Goal: Task Accomplishment & Management: Manage account settings

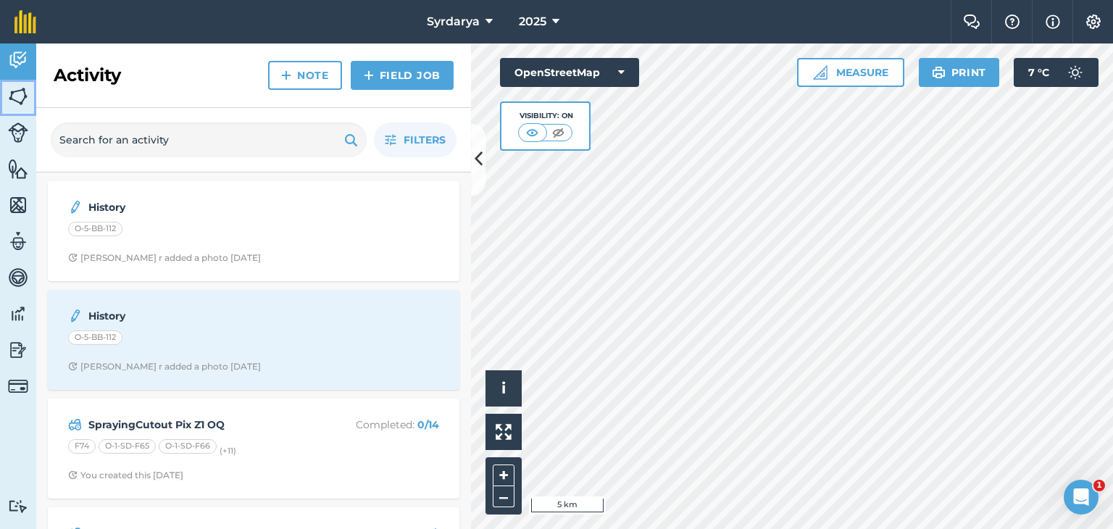
drag, startPoint x: 20, startPoint y: 93, endPoint x: 25, endPoint y: 108, distance: 15.6
click at [20, 93] on img at bounding box center [18, 96] width 20 height 22
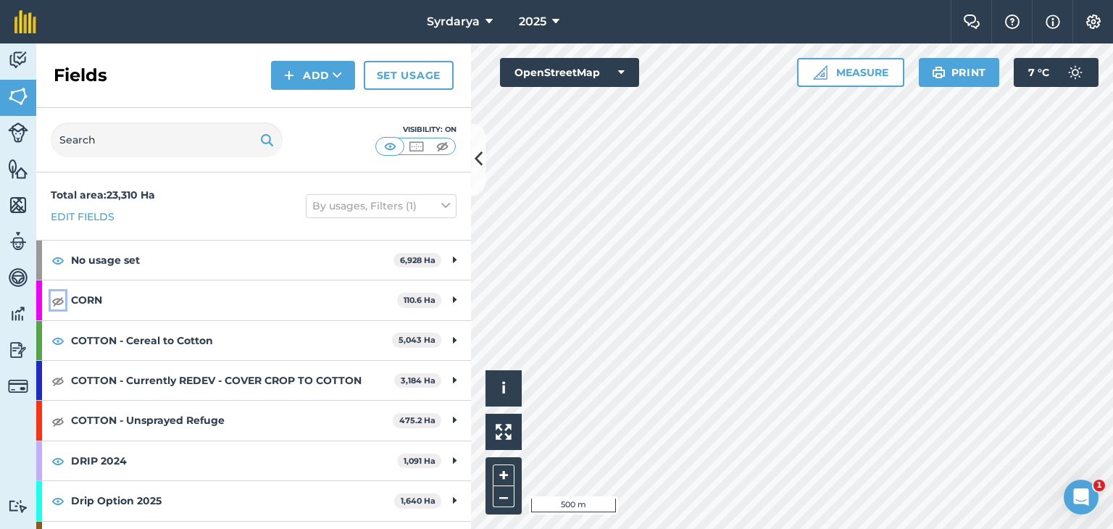
click at [56, 300] on img at bounding box center [57, 300] width 13 height 17
click at [51, 382] on img at bounding box center [57, 380] width 13 height 17
click at [59, 418] on img at bounding box center [57, 420] width 13 height 17
click at [409, 73] on link "Set usage" at bounding box center [409, 75] width 90 height 29
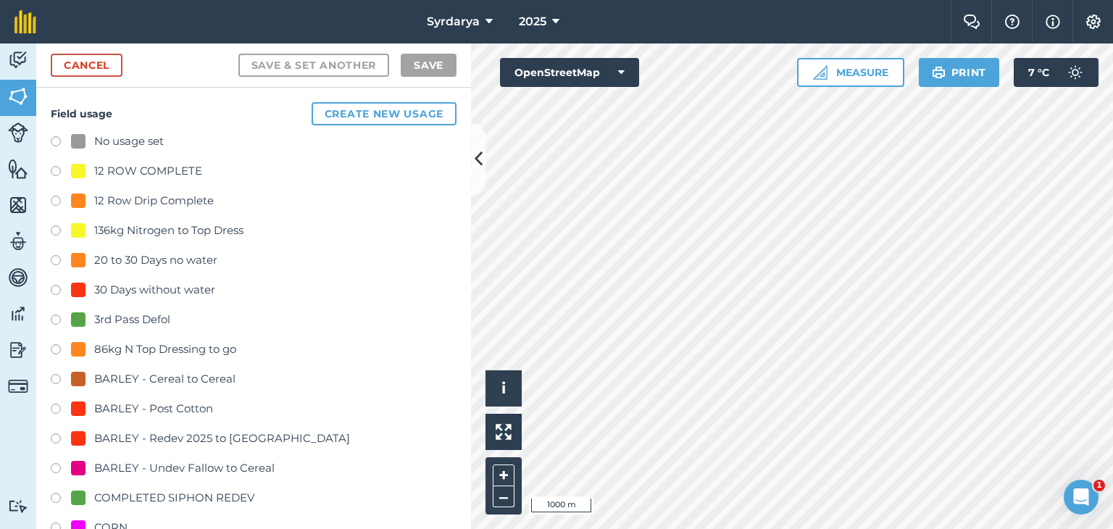
click at [53, 136] on label at bounding box center [61, 143] width 20 height 14
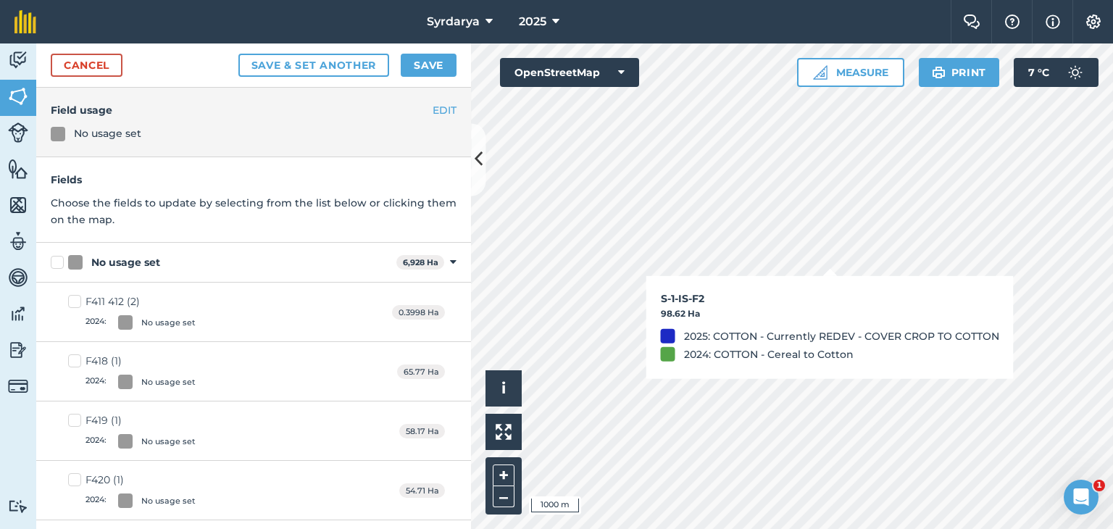
checkbox input "true"
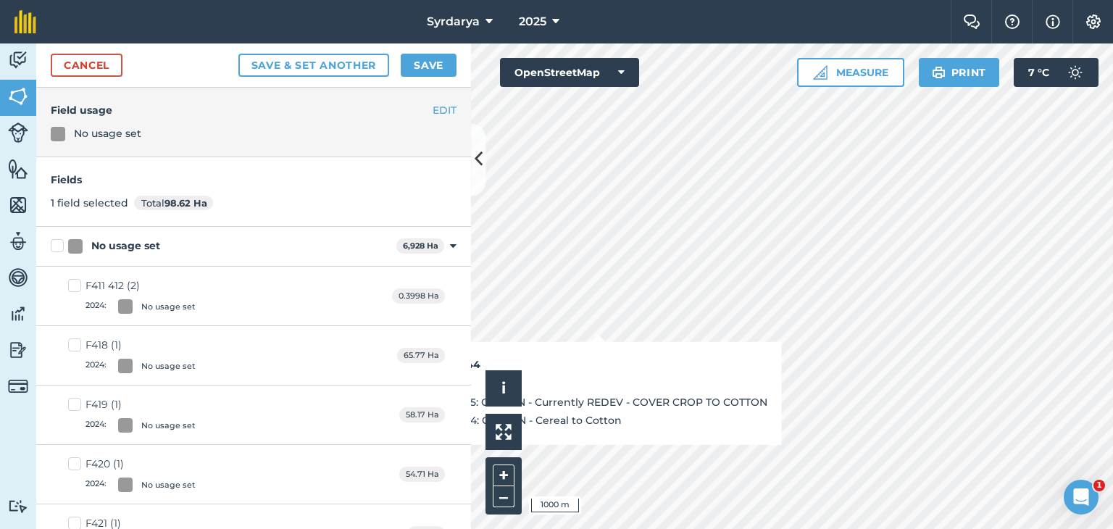
checkbox input "true"
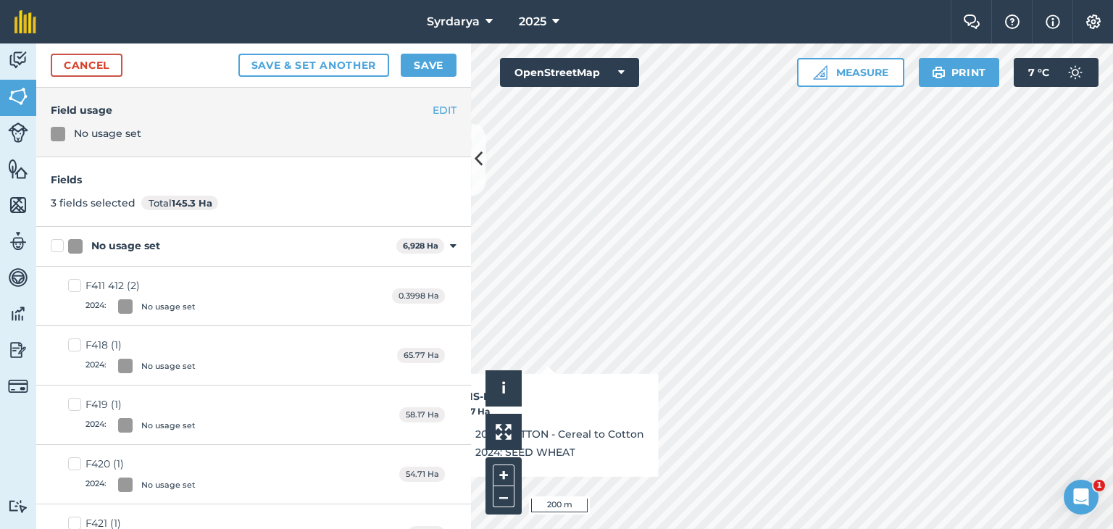
checkbox input "true"
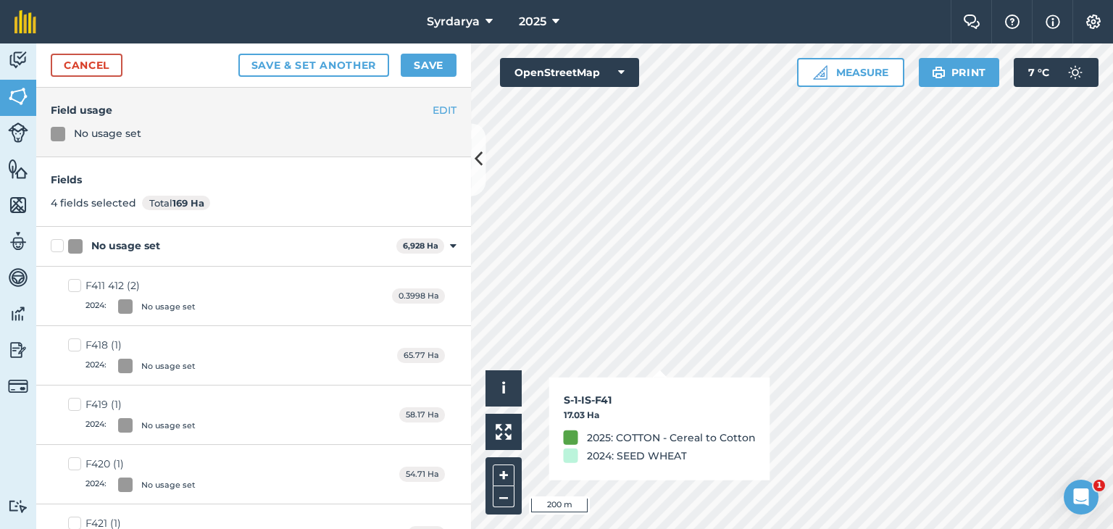
checkbox input "true"
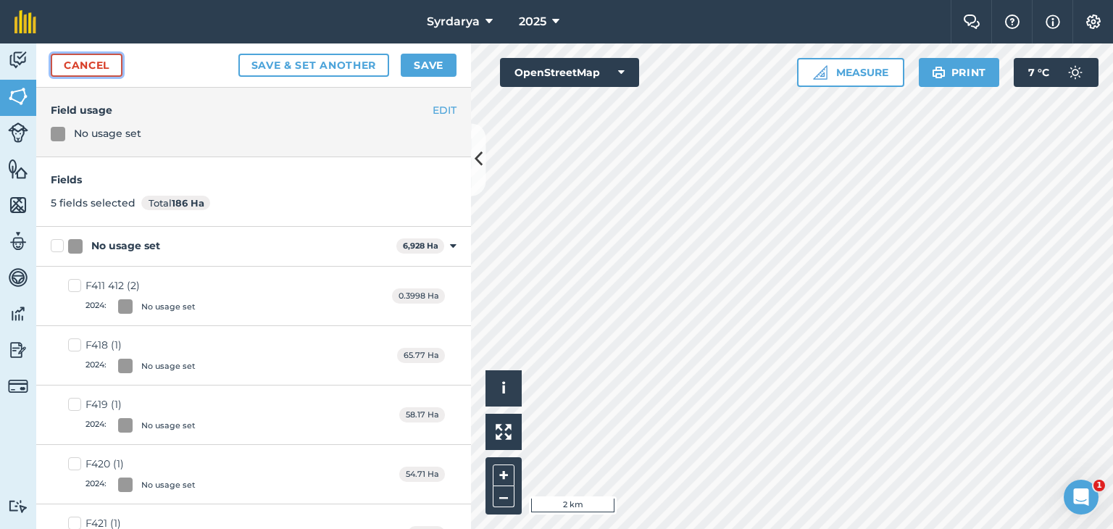
click at [99, 70] on link "Cancel" at bounding box center [87, 65] width 72 height 23
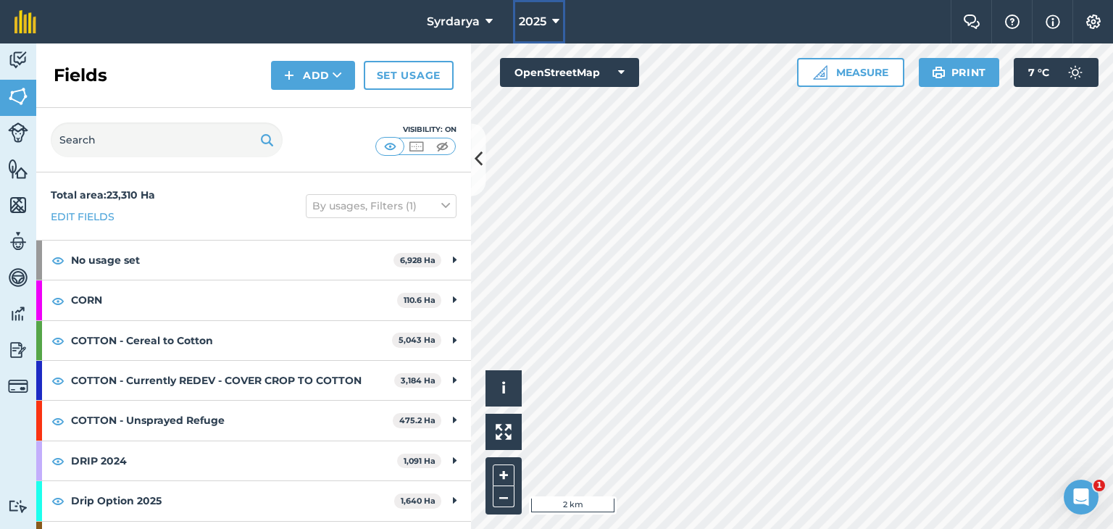
click at [537, 22] on span "2025" at bounding box center [533, 21] width 28 height 17
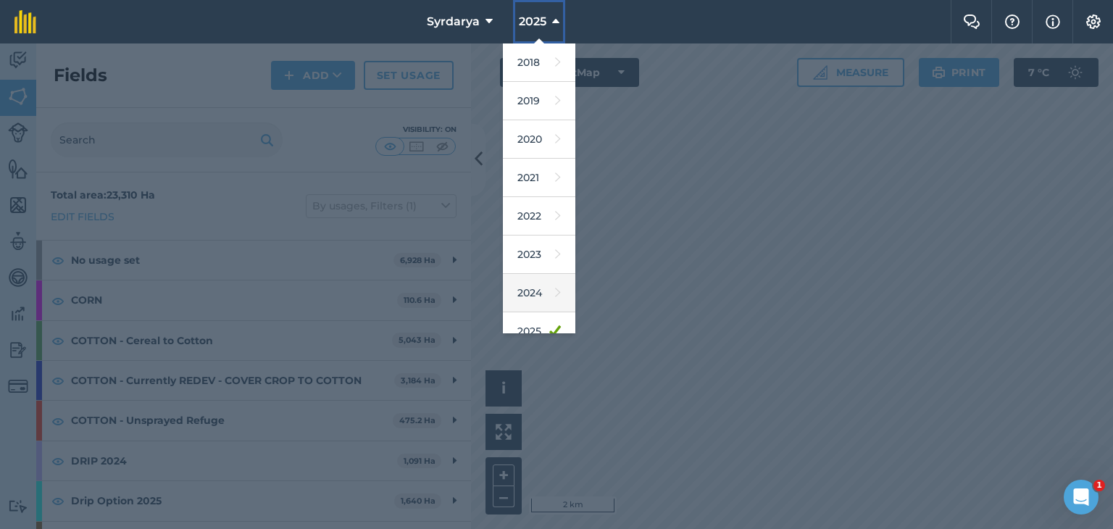
scroll to position [72, 0]
click at [530, 290] on link "2026" at bounding box center [539, 297] width 72 height 38
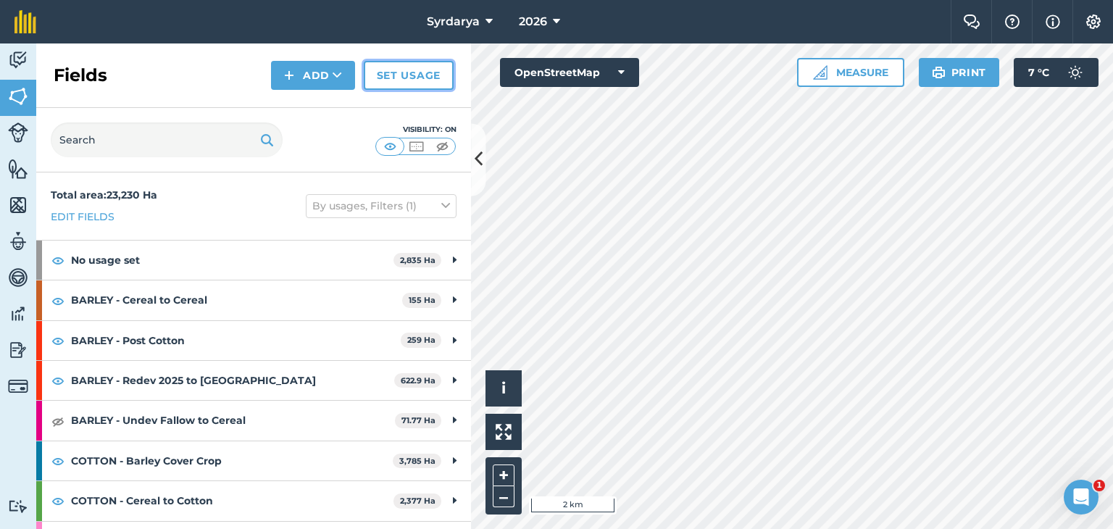
click at [419, 75] on link "Set usage" at bounding box center [409, 75] width 90 height 29
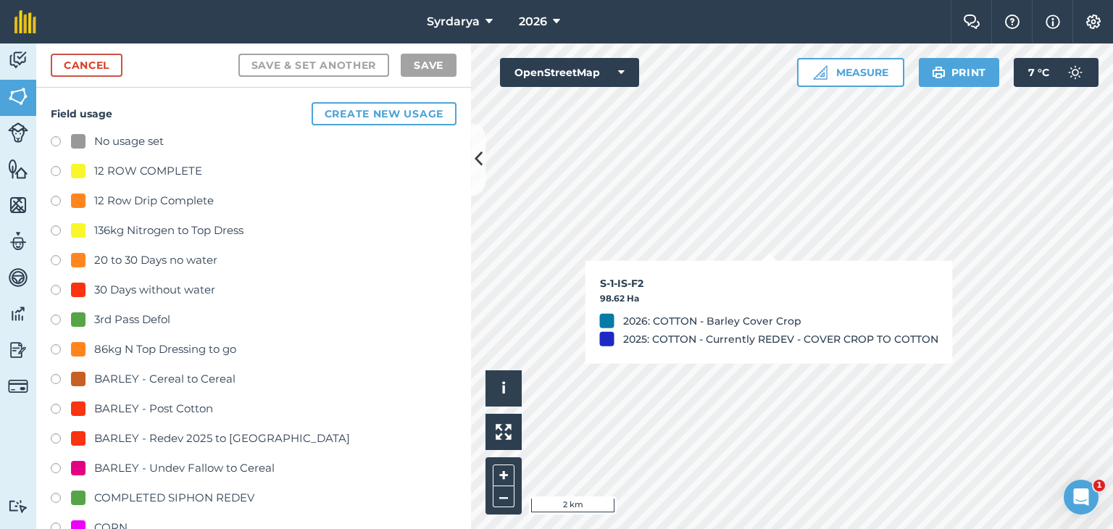
checkbox input "true"
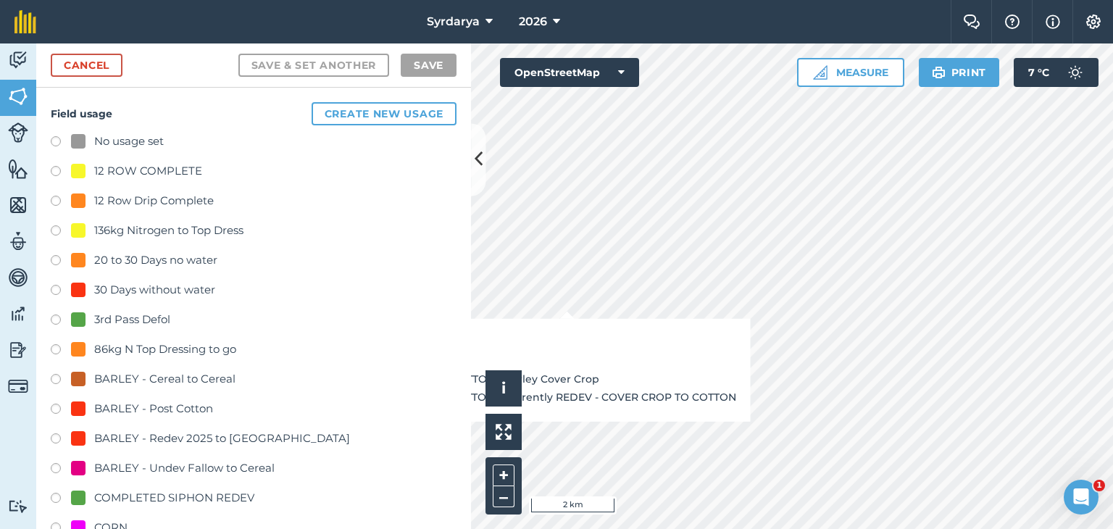
checkbox input "true"
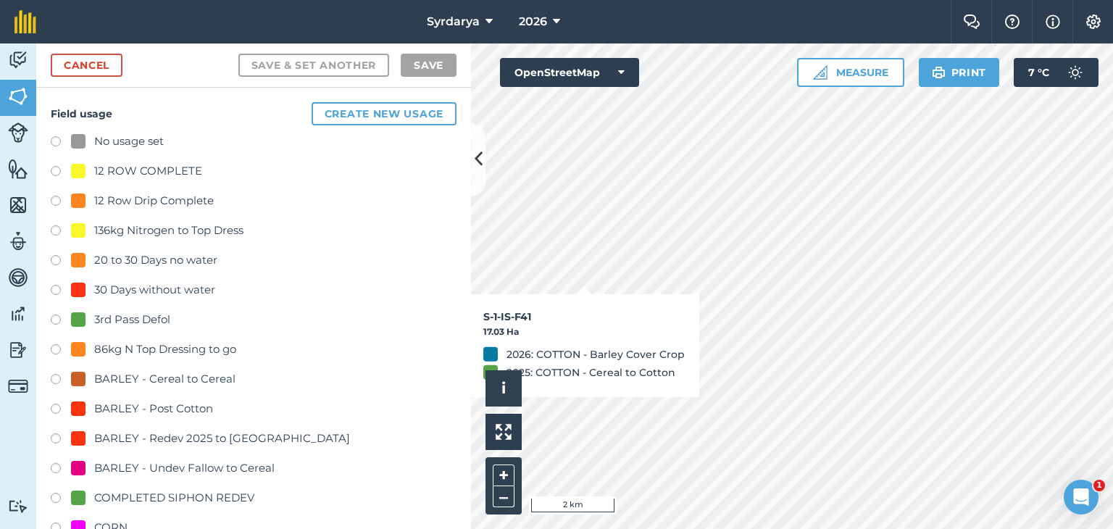
checkbox input "true"
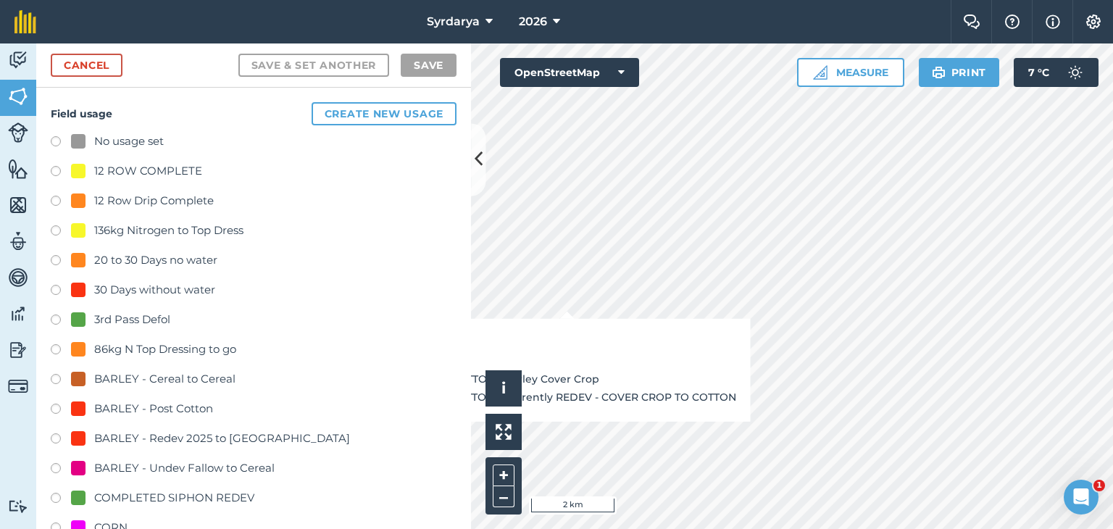
checkbox input "true"
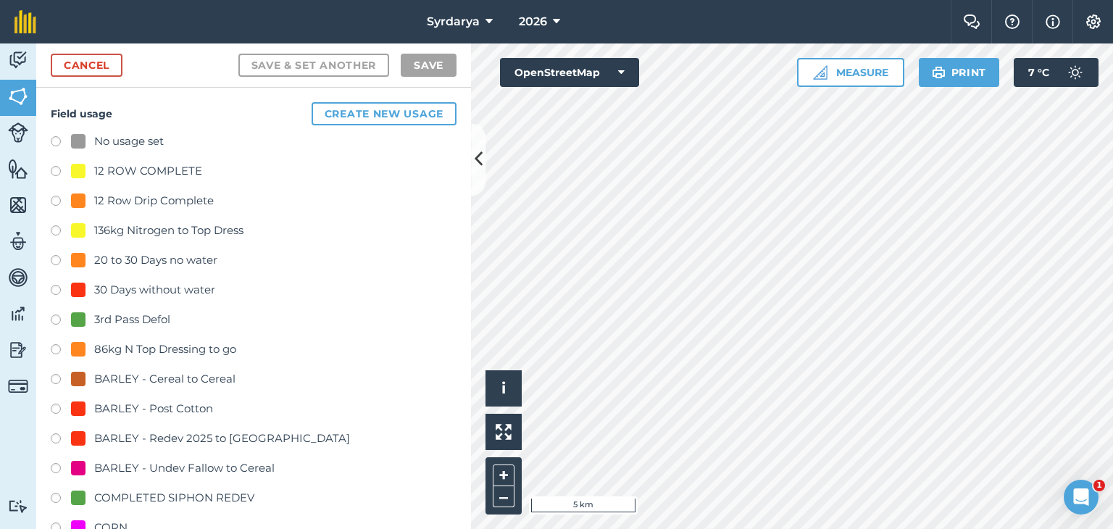
click at [54, 138] on label at bounding box center [61, 143] width 20 height 14
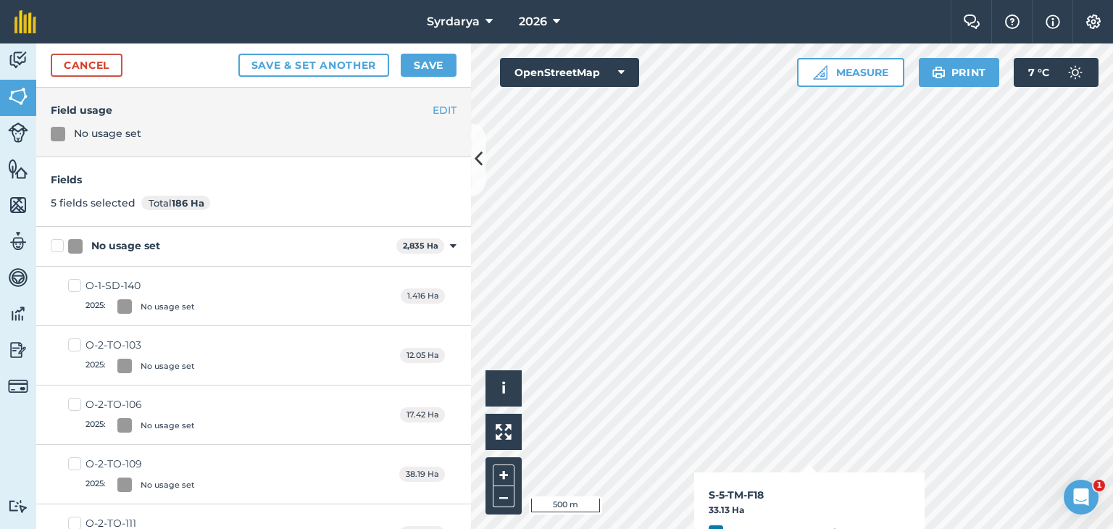
checkbox input "true"
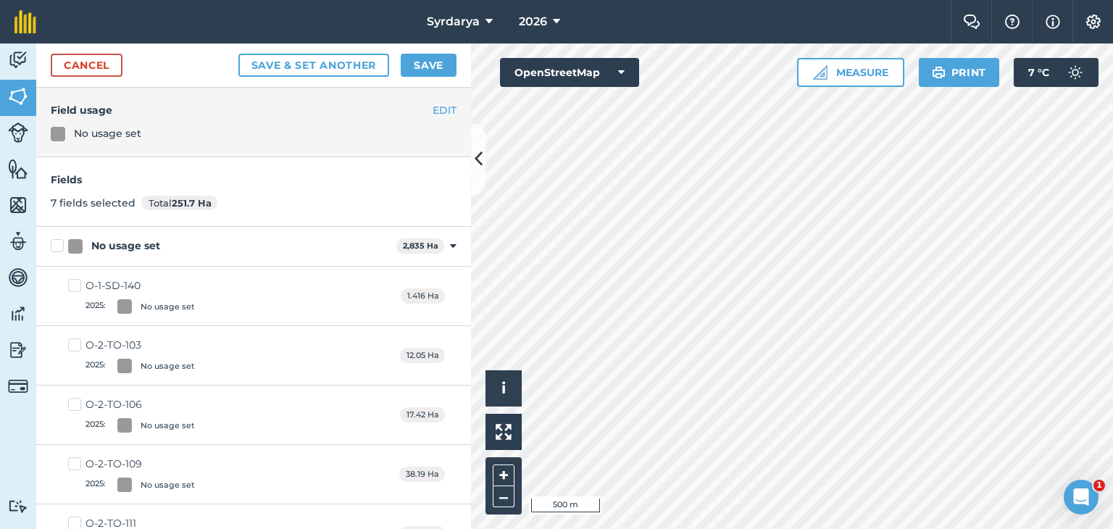
checkbox input "true"
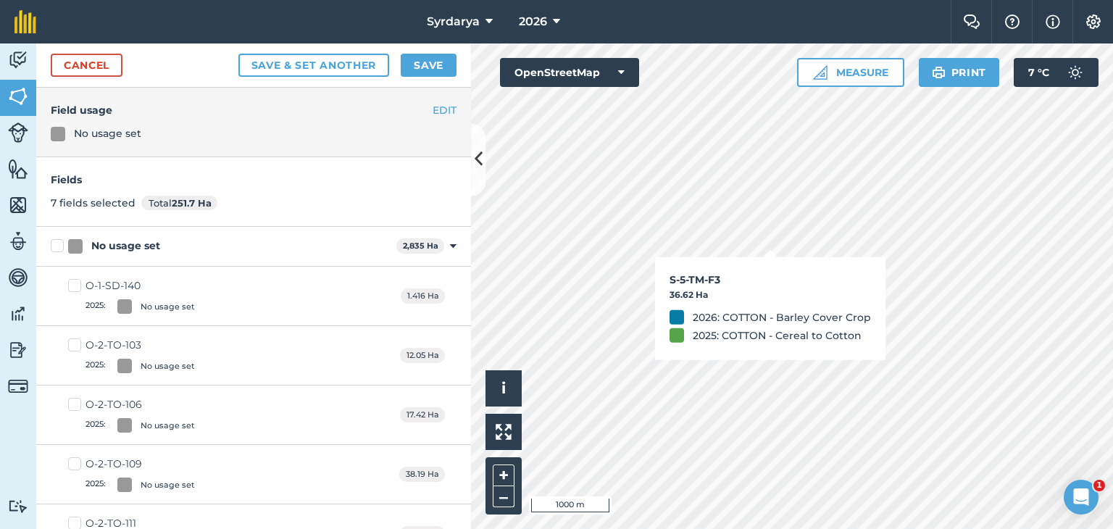
checkbox input "true"
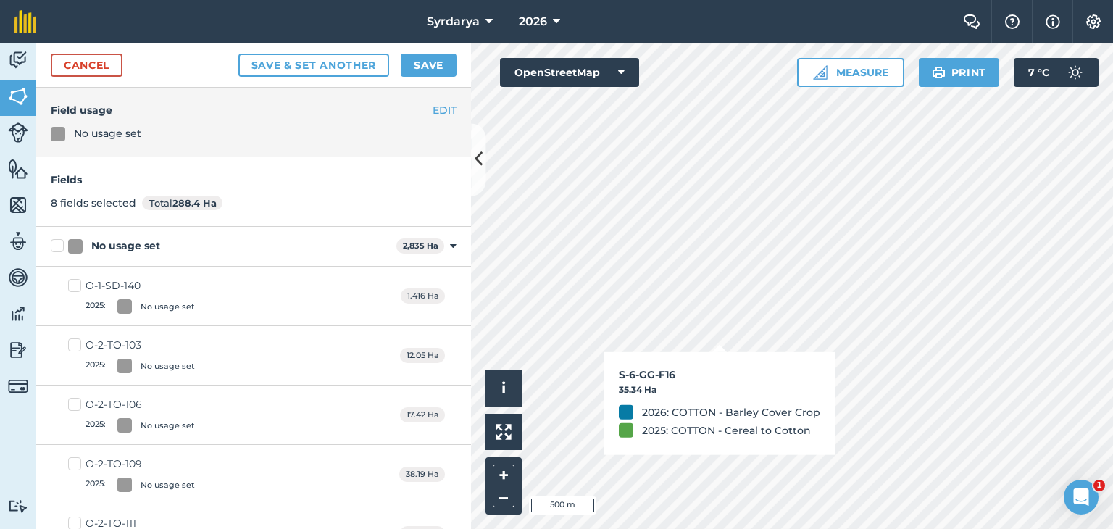
checkbox input "true"
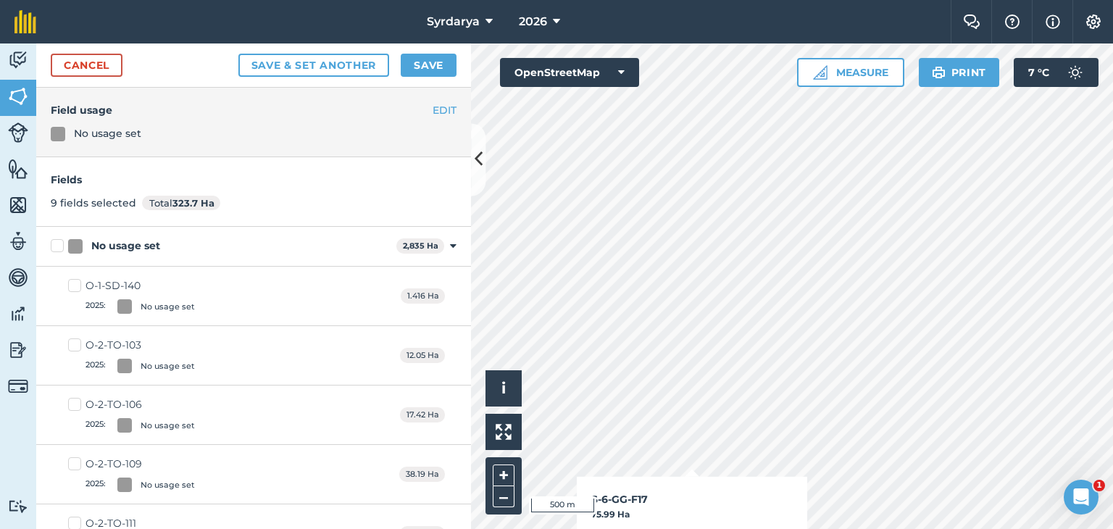
checkbox input "true"
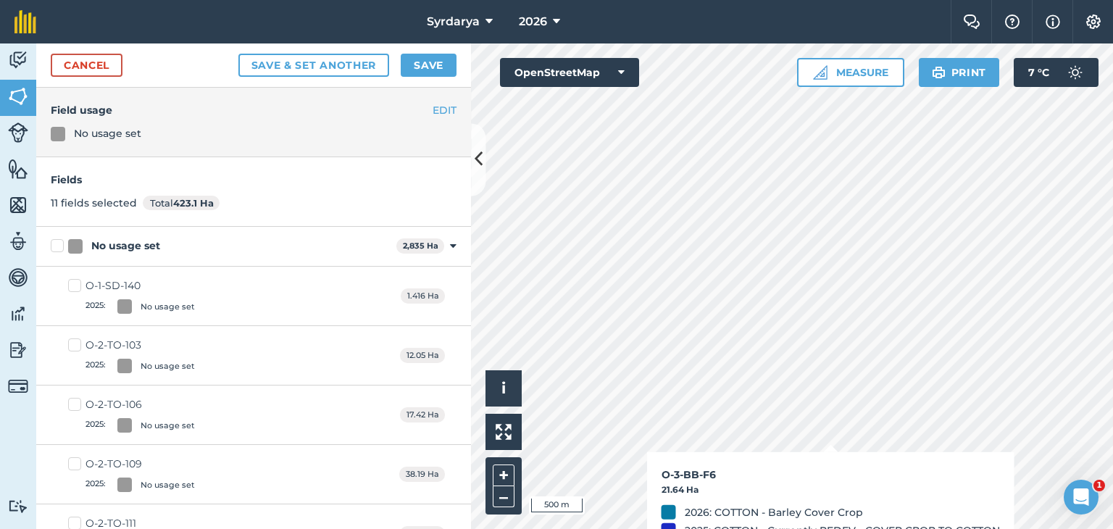
checkbox input "true"
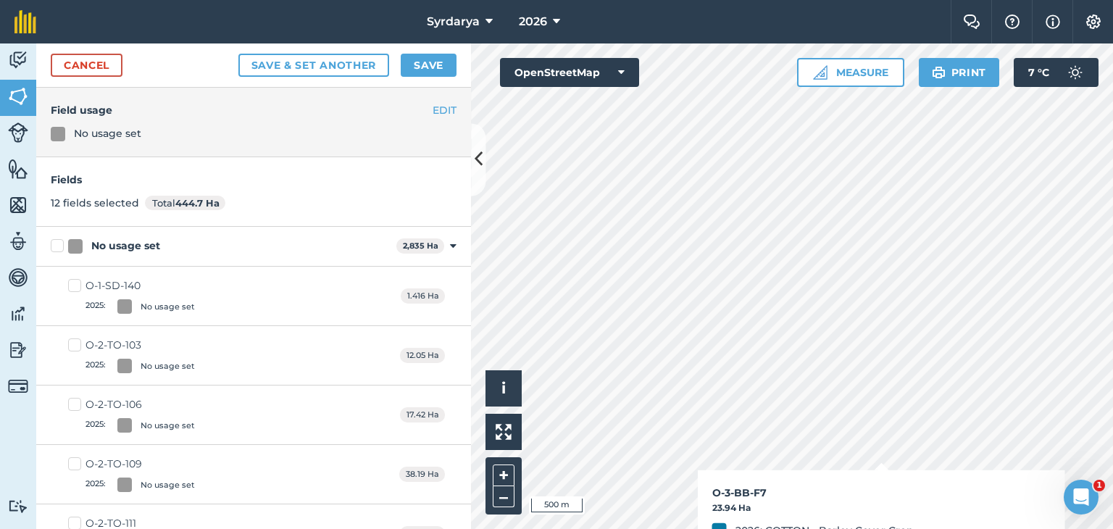
checkbox input "true"
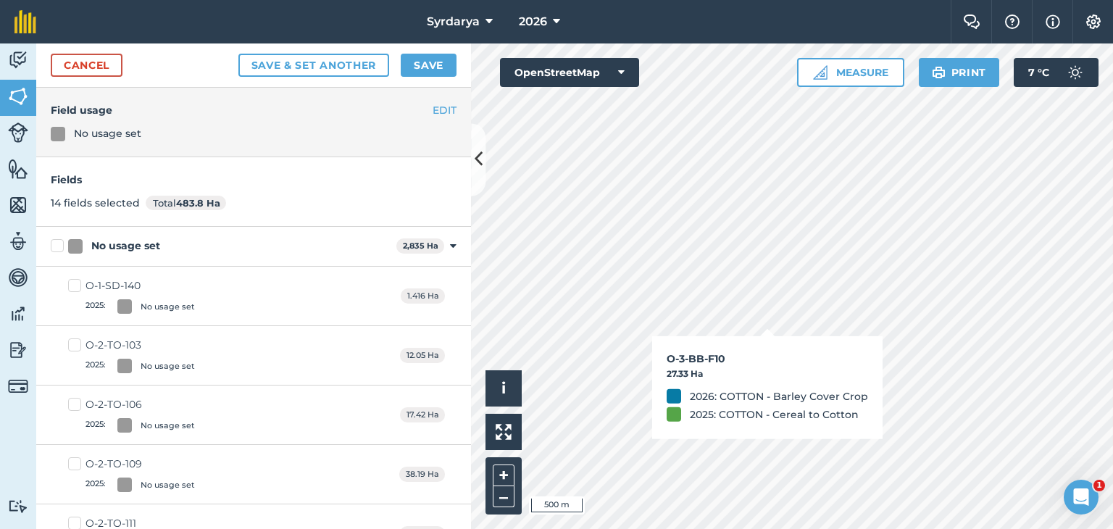
checkbox input "true"
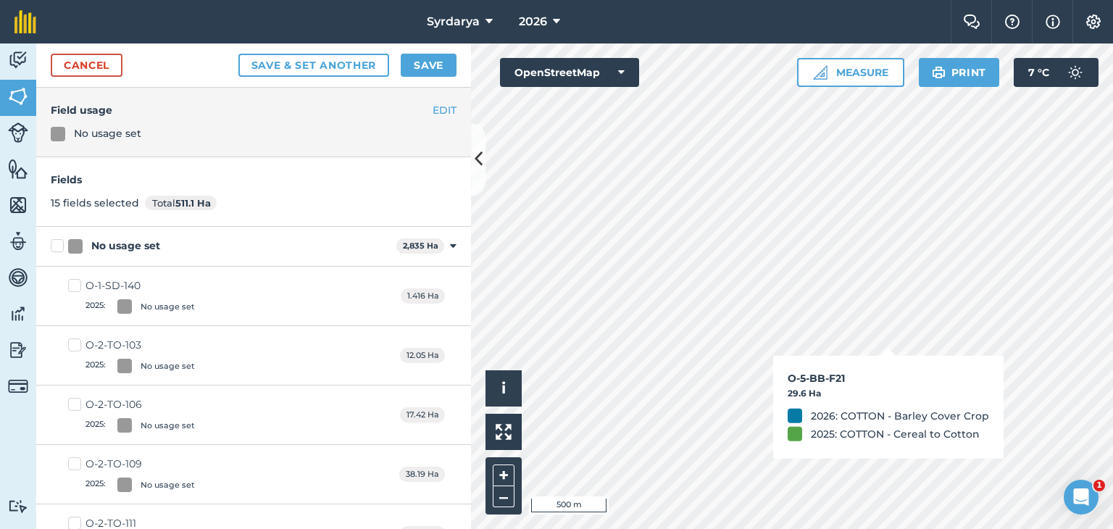
checkbox input "true"
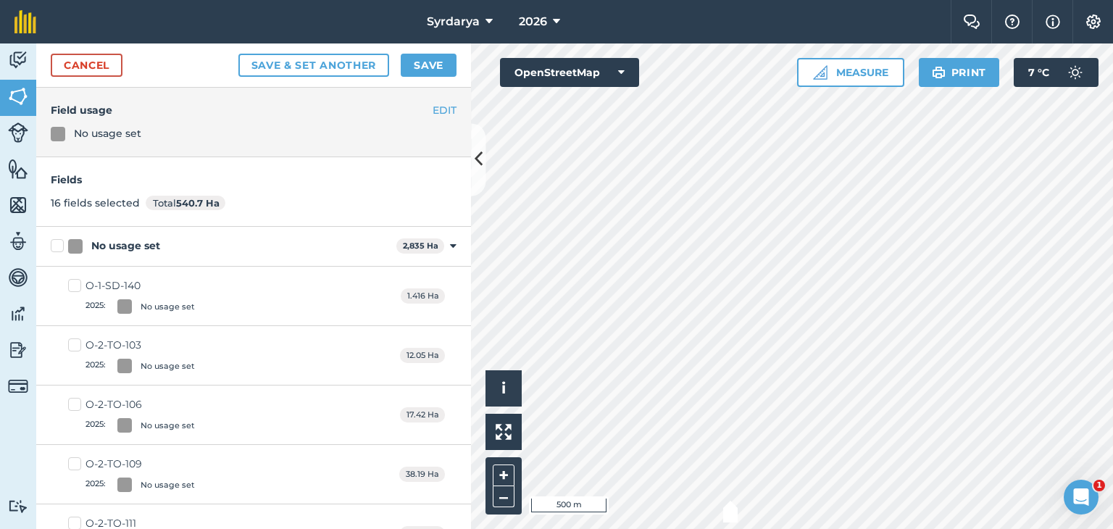
checkbox input "true"
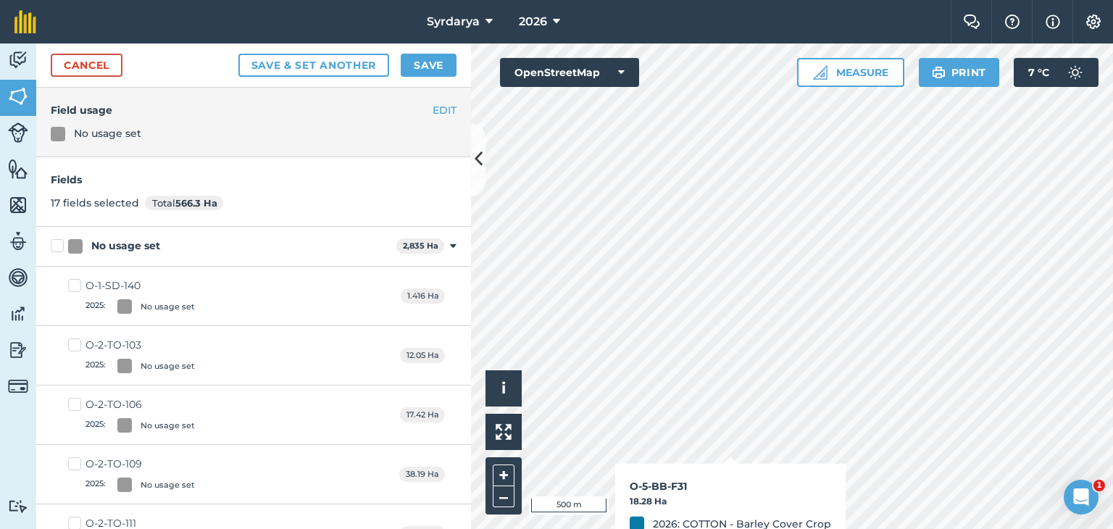
checkbox input "true"
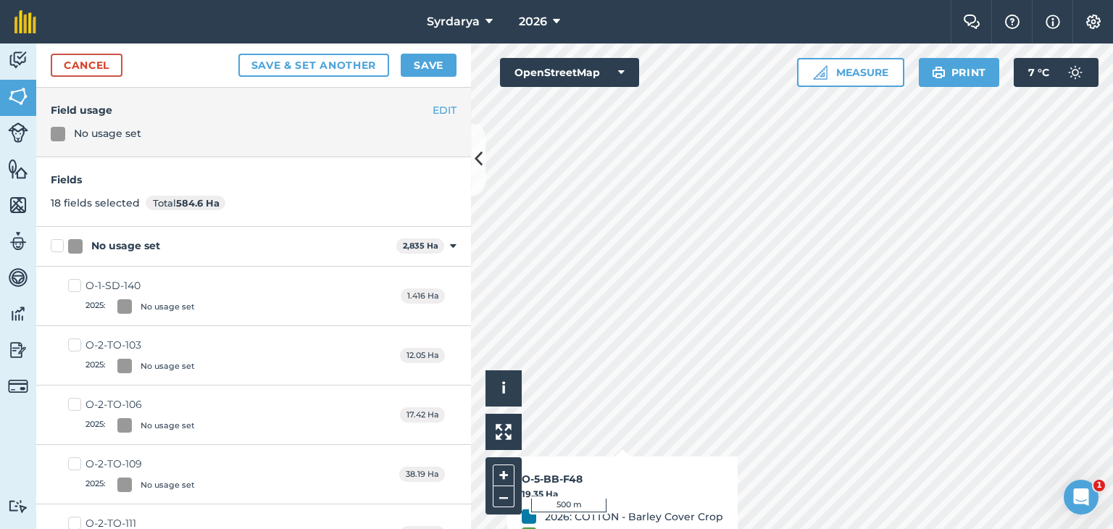
checkbox input "true"
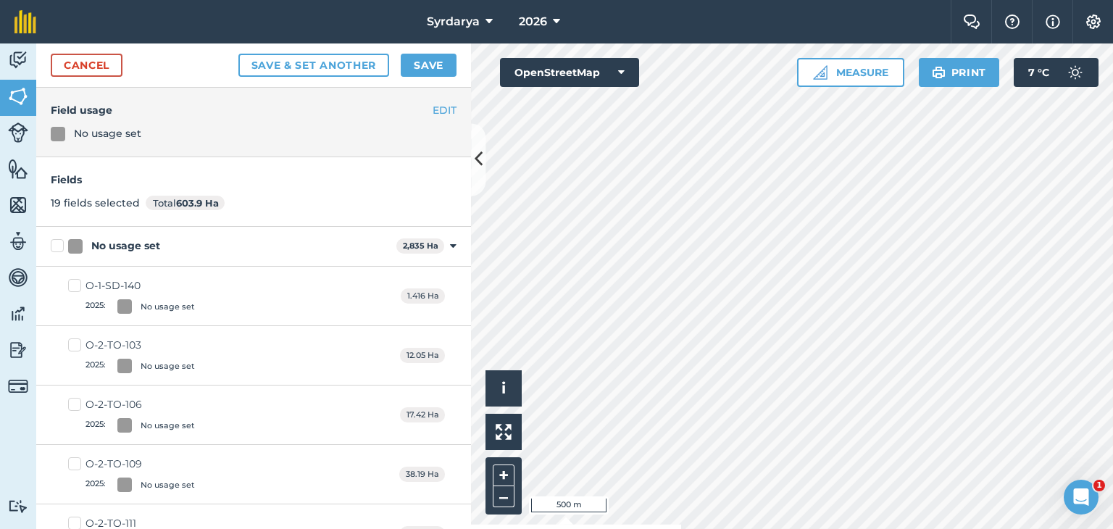
checkbox input "true"
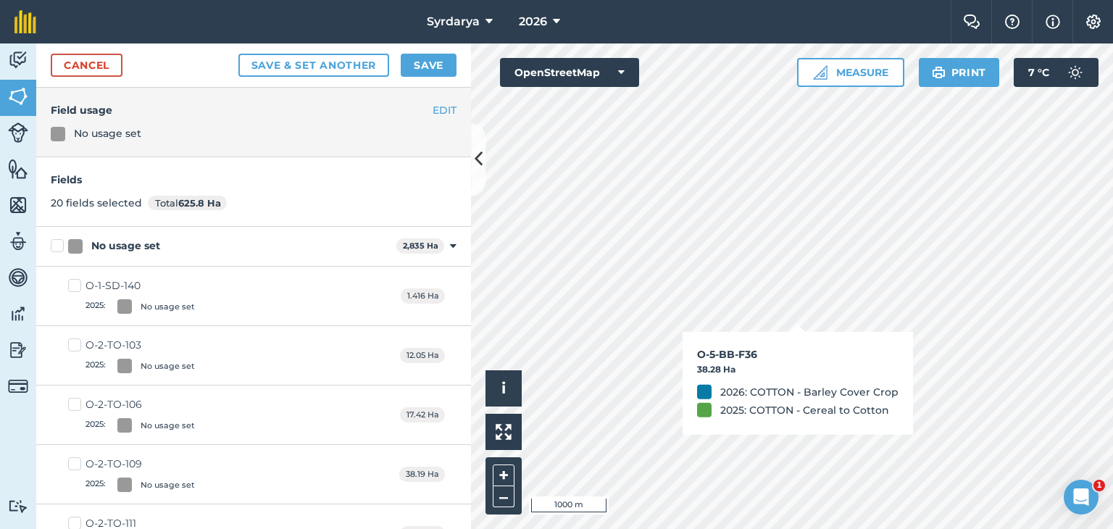
checkbox input "true"
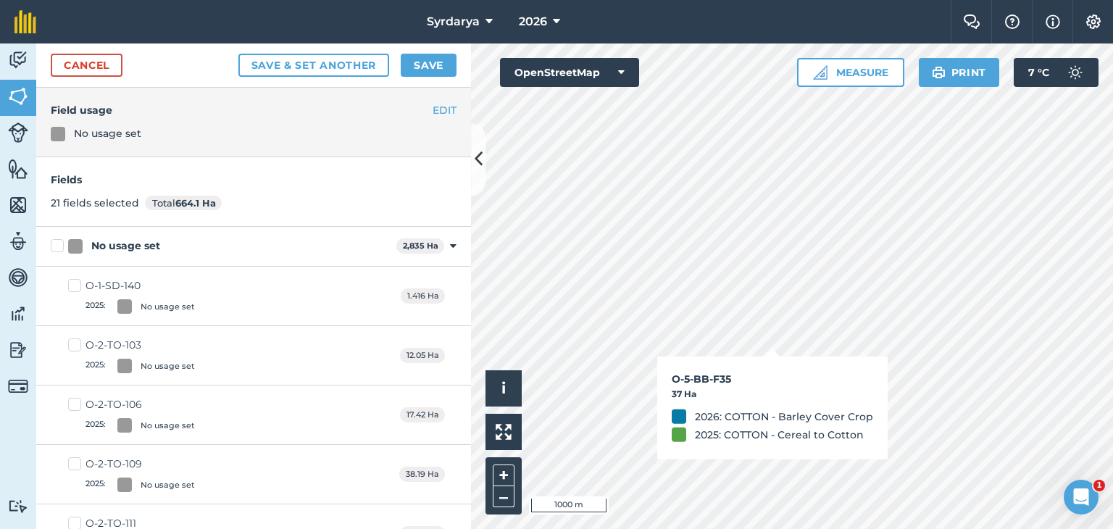
checkbox input "true"
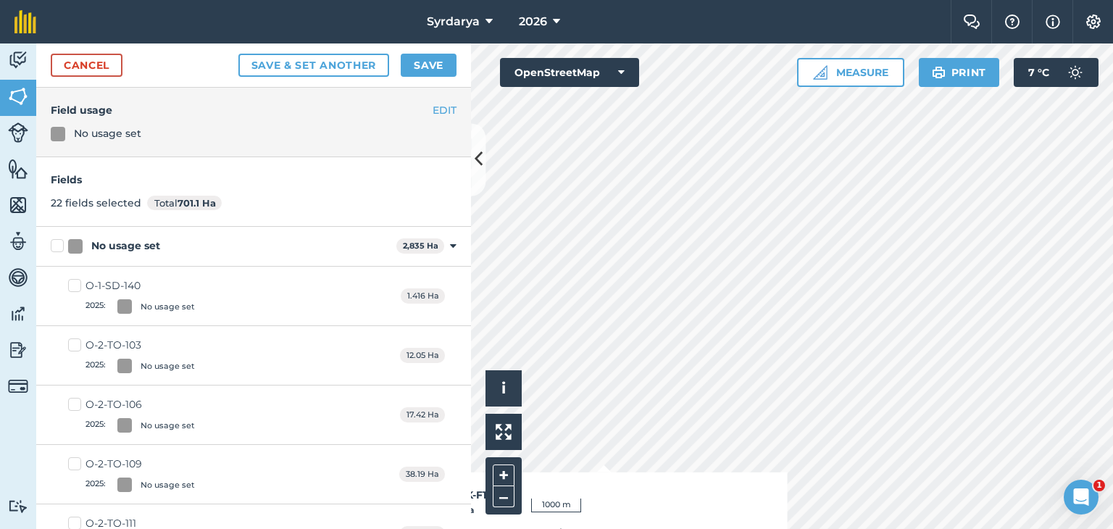
checkbox input "true"
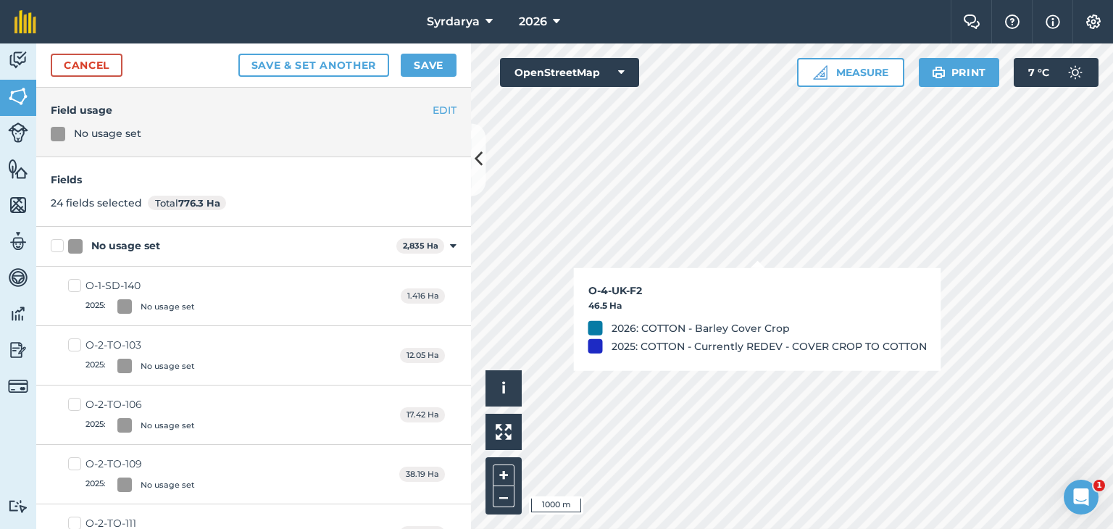
checkbox input "true"
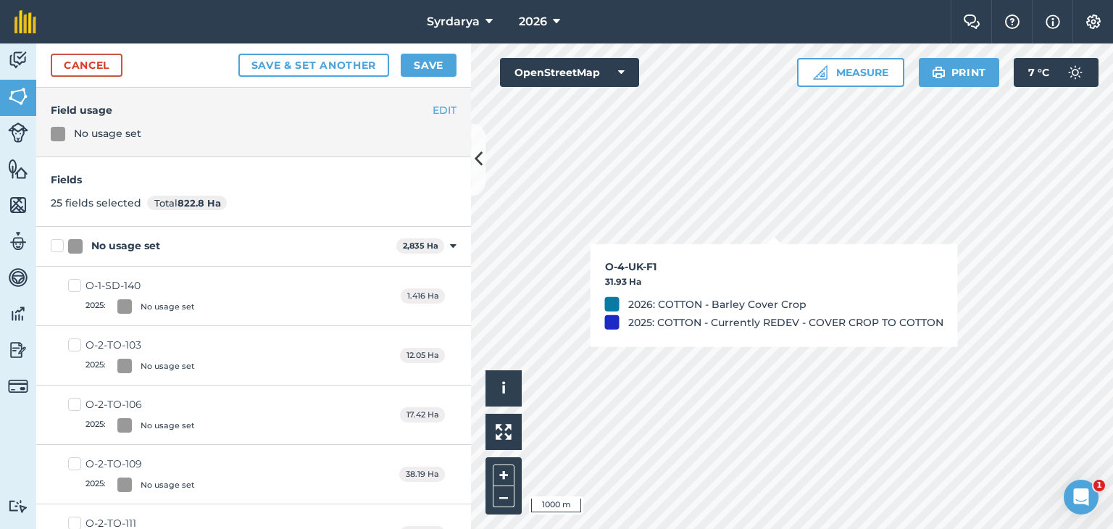
checkbox input "true"
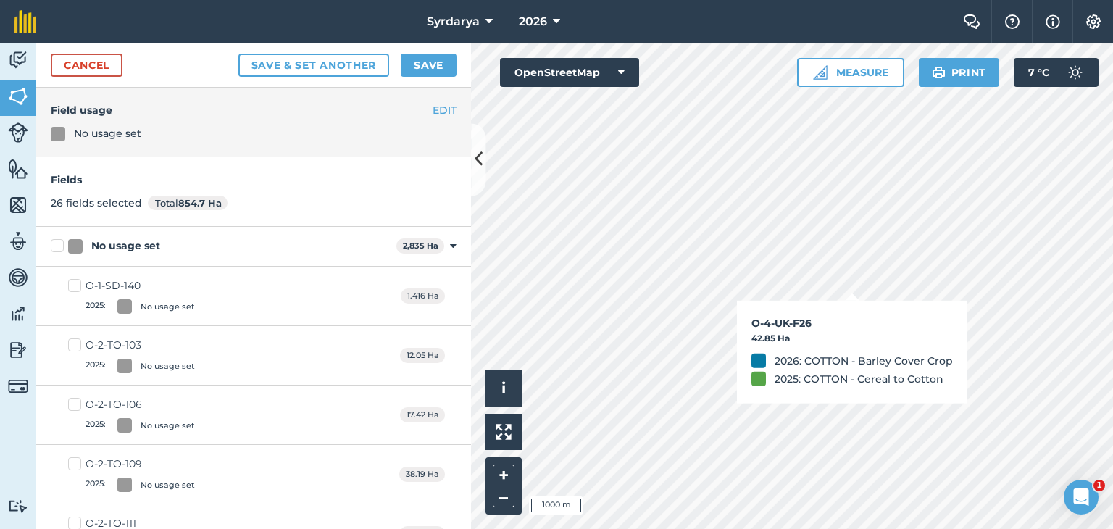
checkbox input "true"
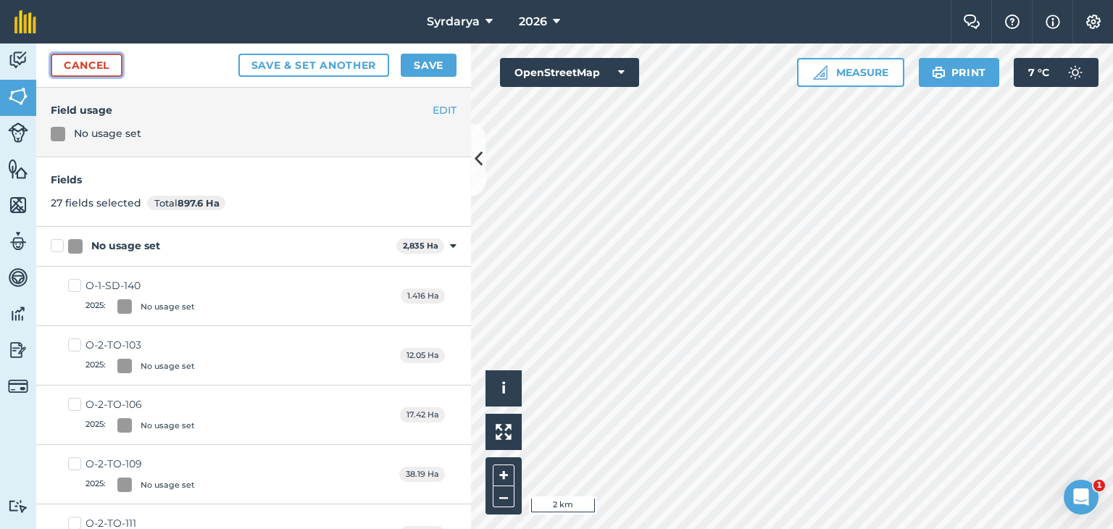
drag, startPoint x: 96, startPoint y: 59, endPoint x: 409, endPoint y: 1, distance: 318.1
click at [96, 59] on link "Cancel" at bounding box center [87, 65] width 72 height 23
